Goal: Navigation & Orientation: Understand site structure

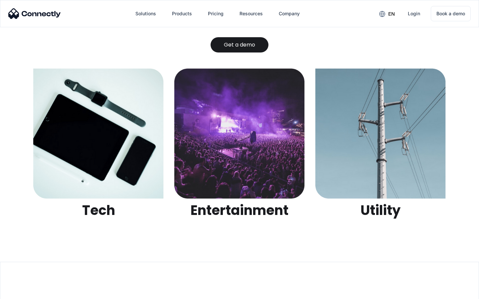
scroll to position [2097, 0]
